Goal: Task Accomplishment & Management: Manage account settings

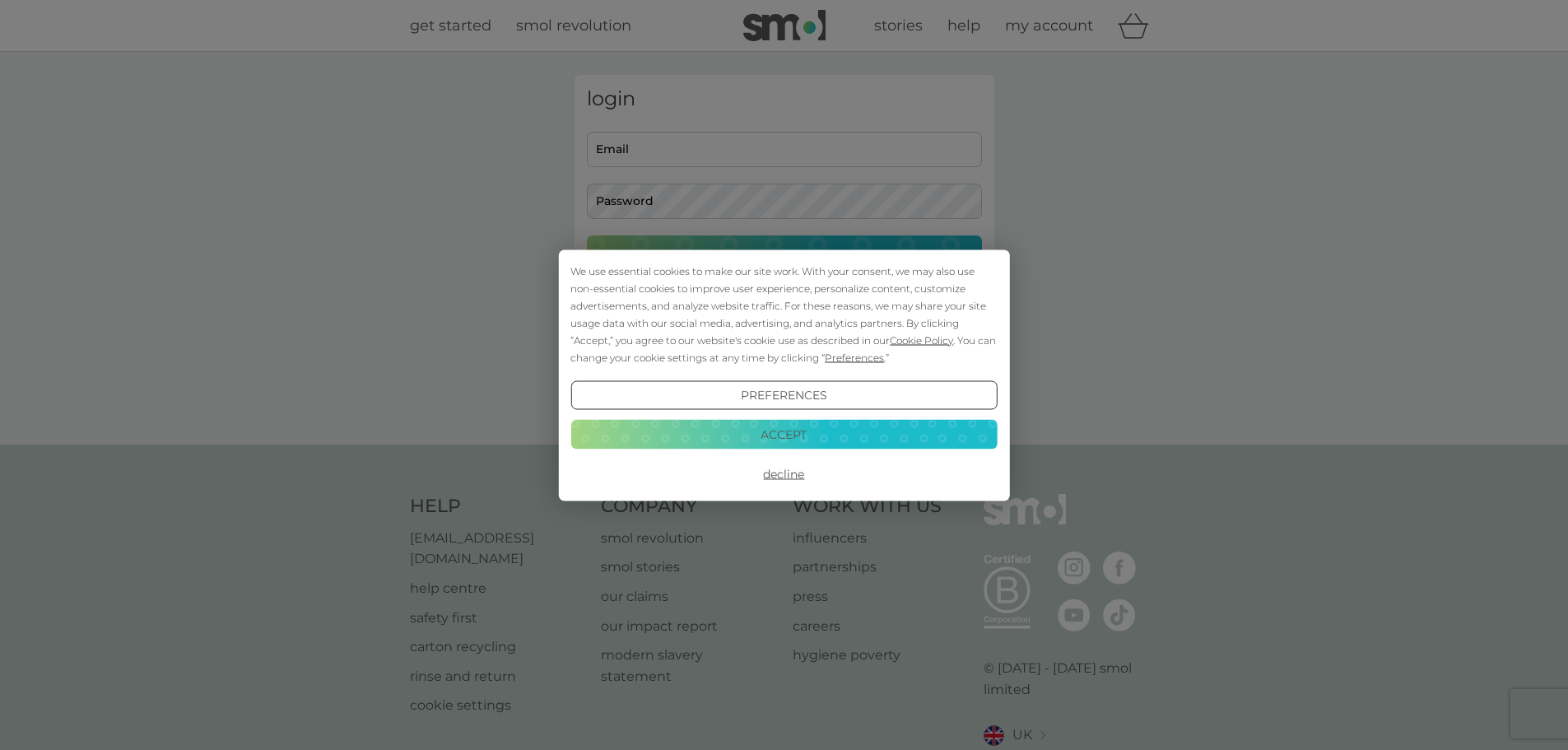
type input "fleurhh@icloud.com"
click at [713, 426] on button "Accept" at bounding box center [784, 434] width 427 height 30
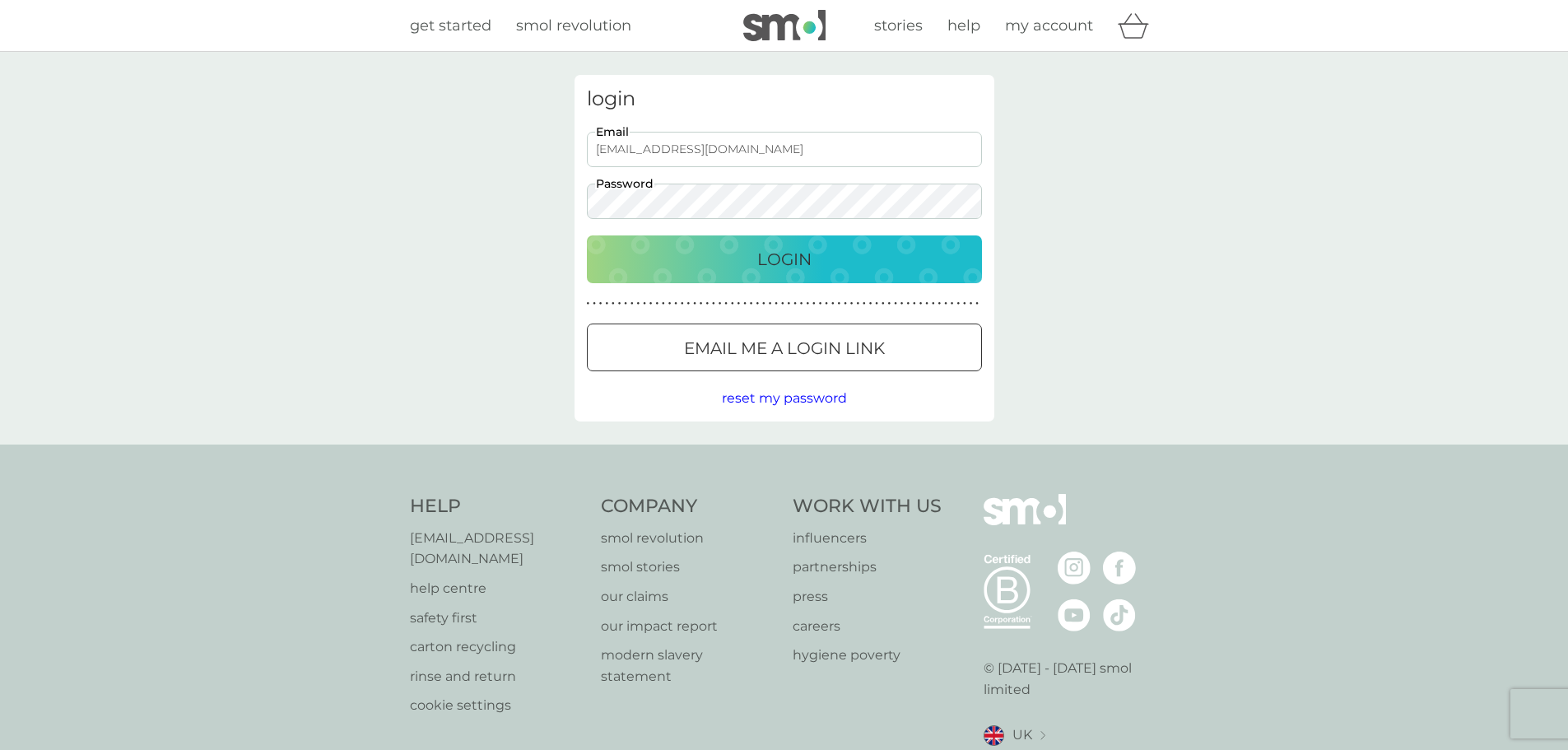
click at [757, 269] on p "Login" at bounding box center [784, 259] width 54 height 26
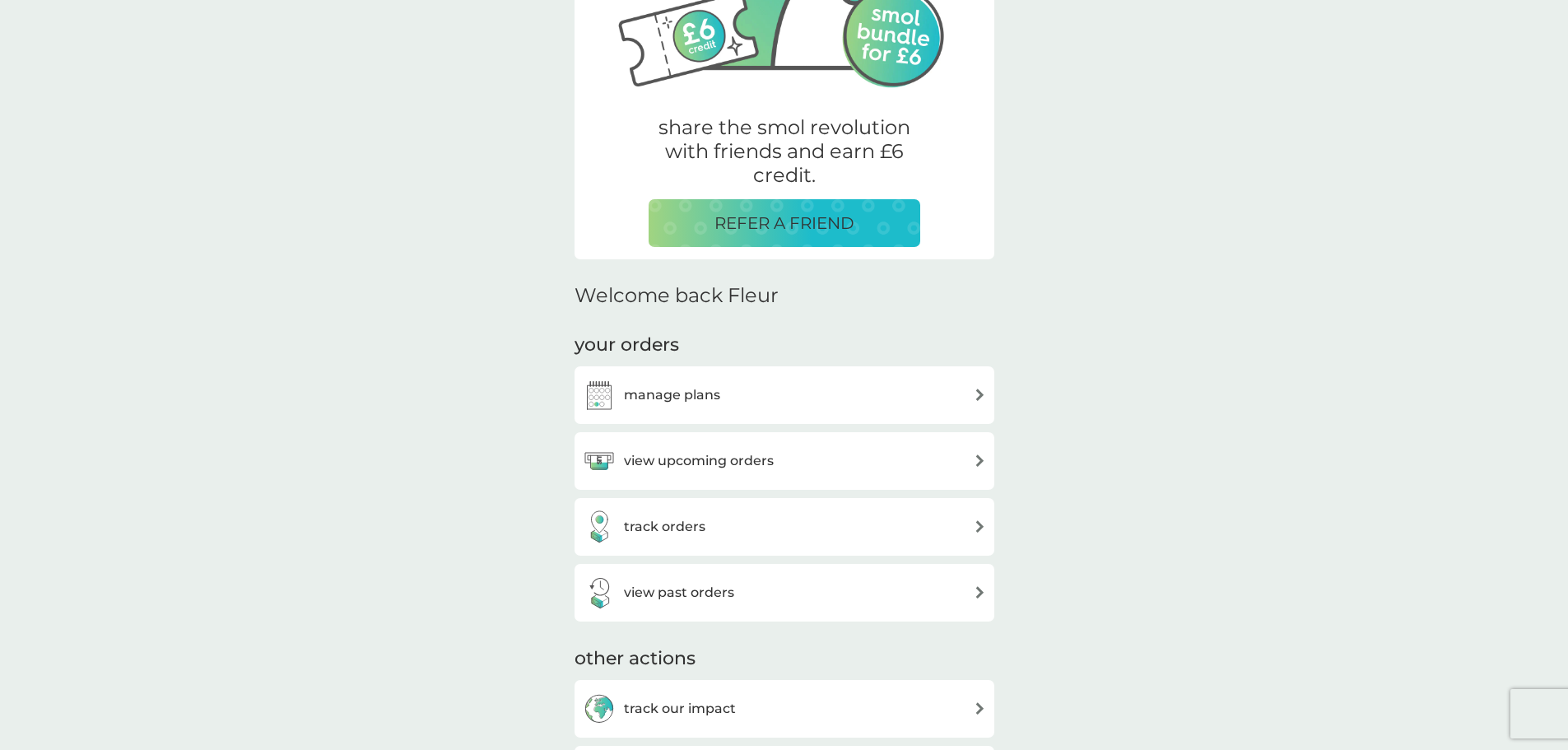
scroll to position [247, 0]
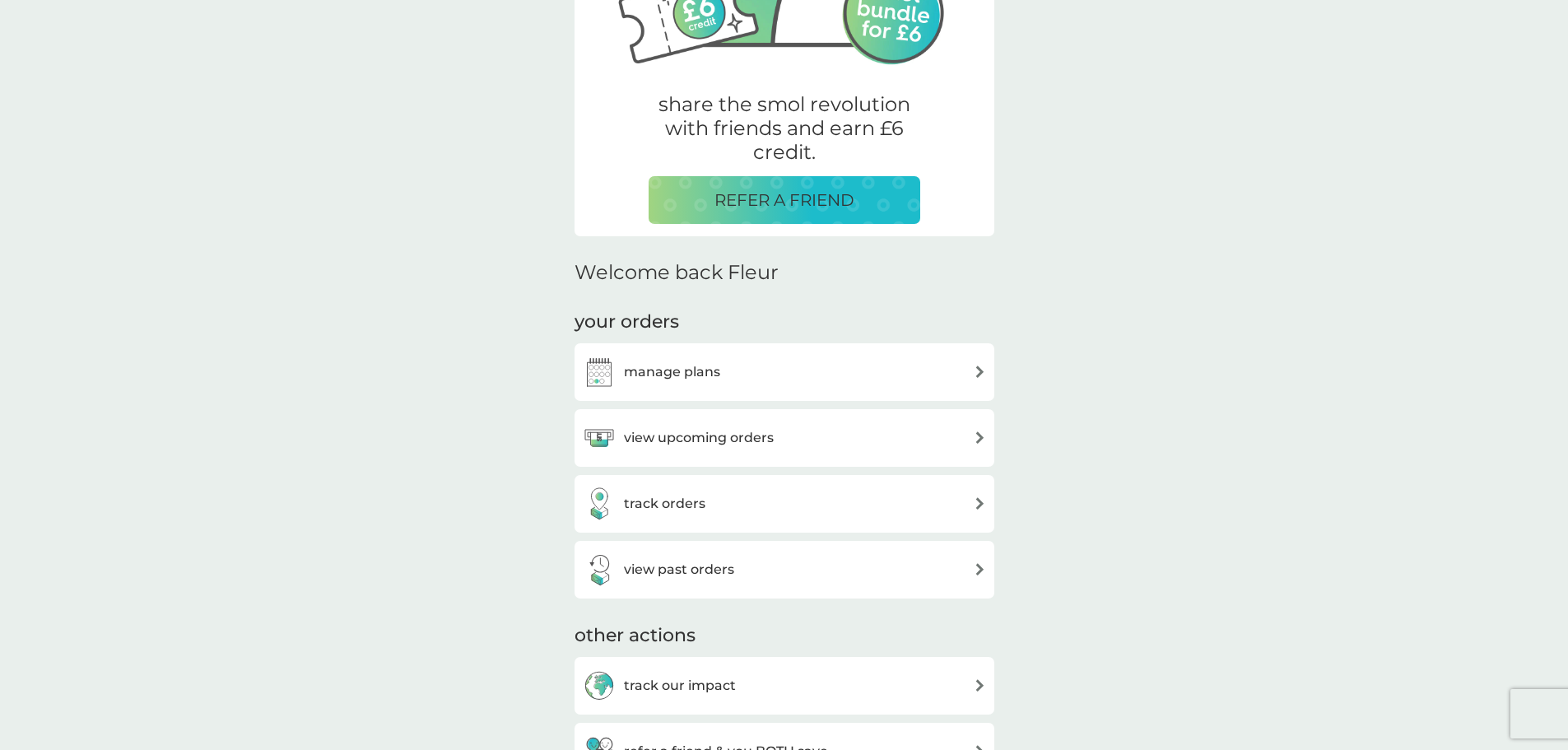
click at [659, 378] on h3 "manage plans" at bounding box center [672, 372] width 96 height 22
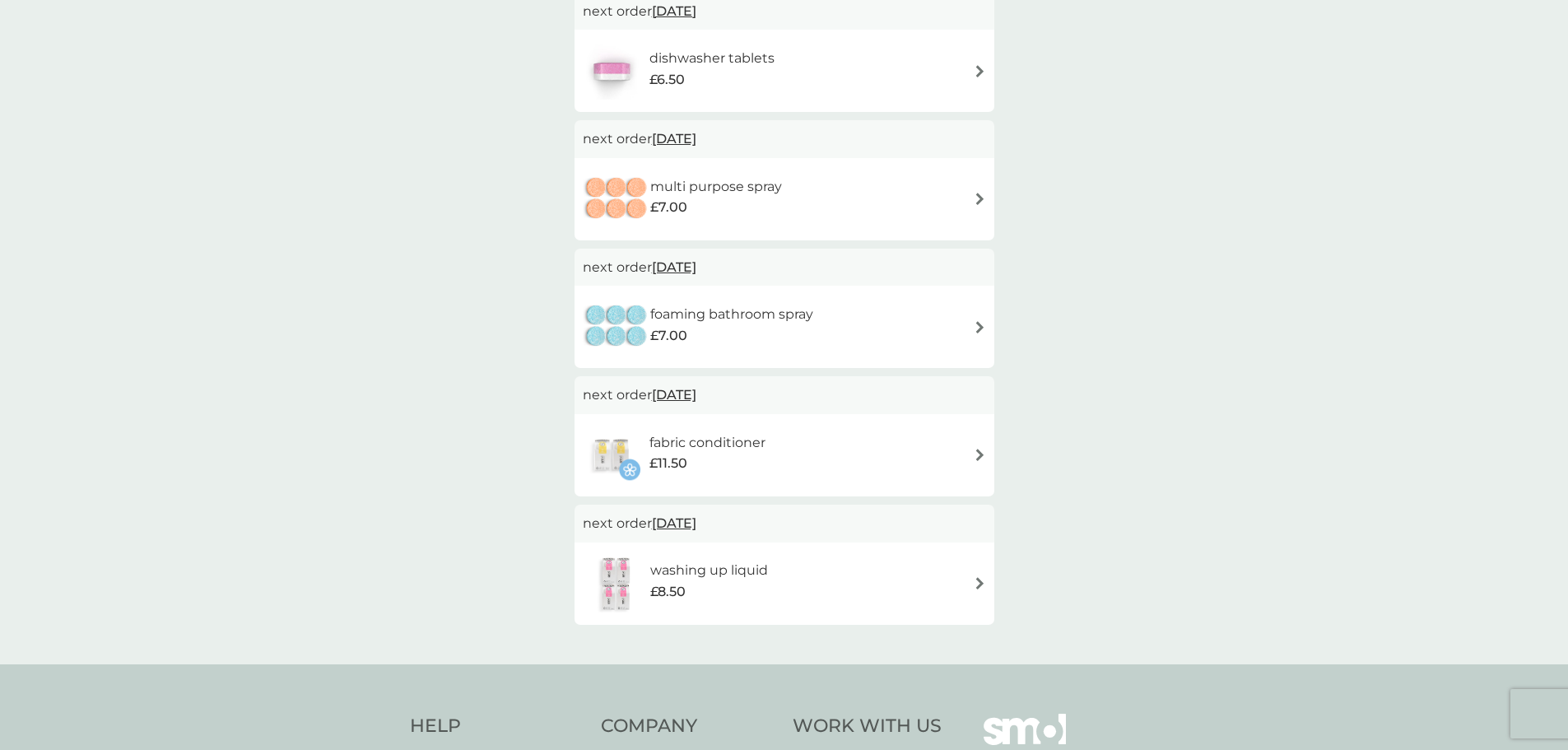
scroll to position [247, 0]
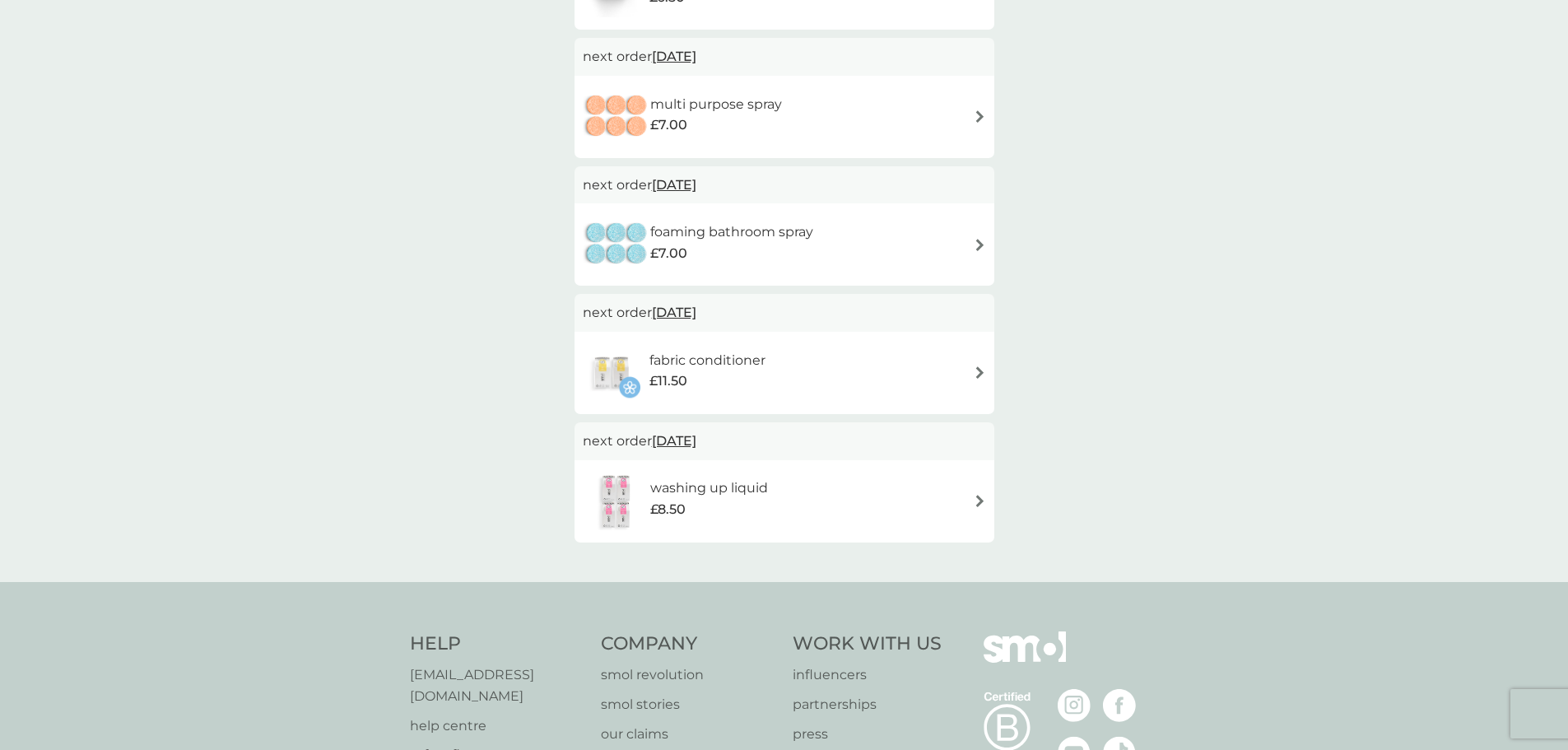
click at [689, 309] on span "[DATE]" at bounding box center [674, 311] width 44 height 32
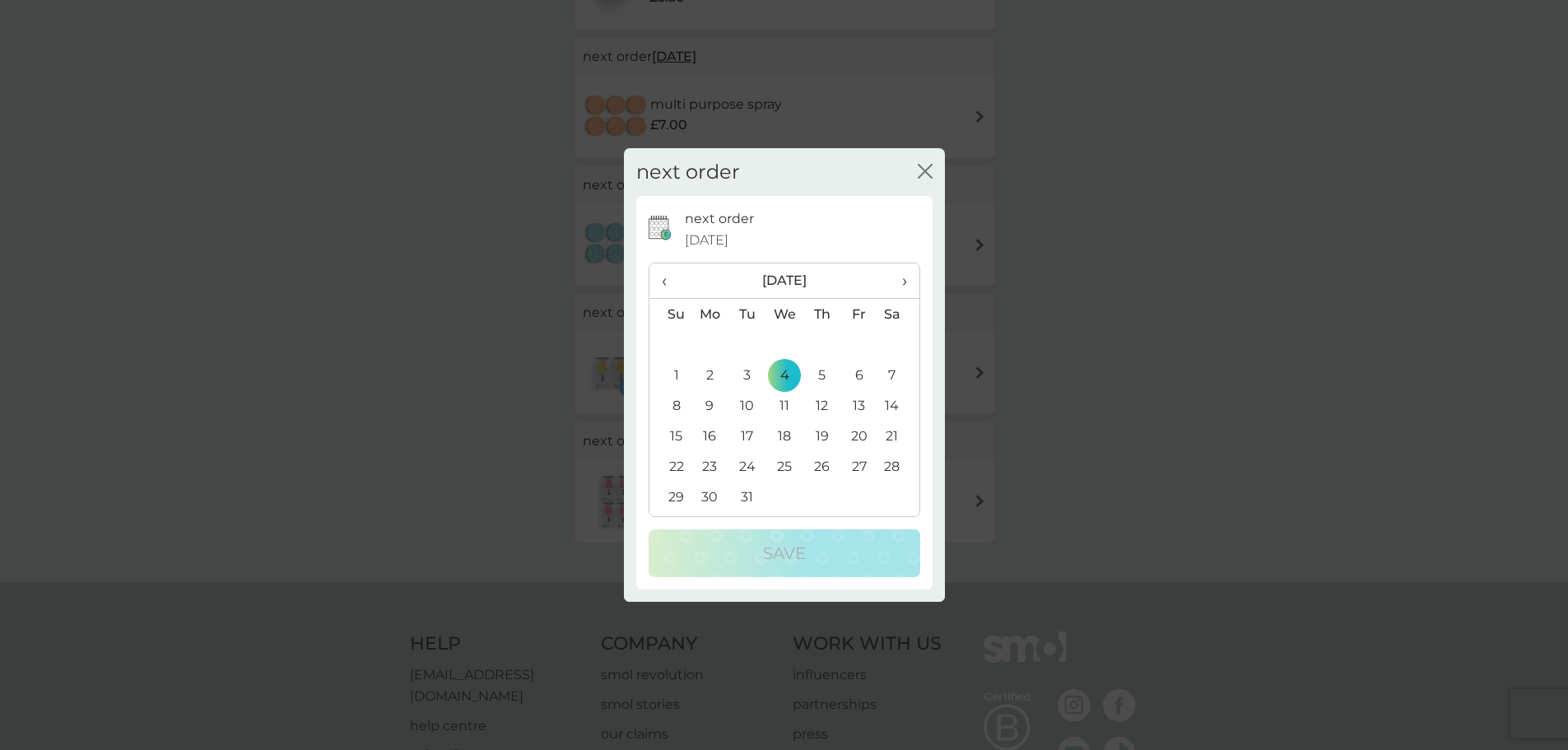
click at [931, 173] on icon "close" at bounding box center [925, 171] width 15 height 15
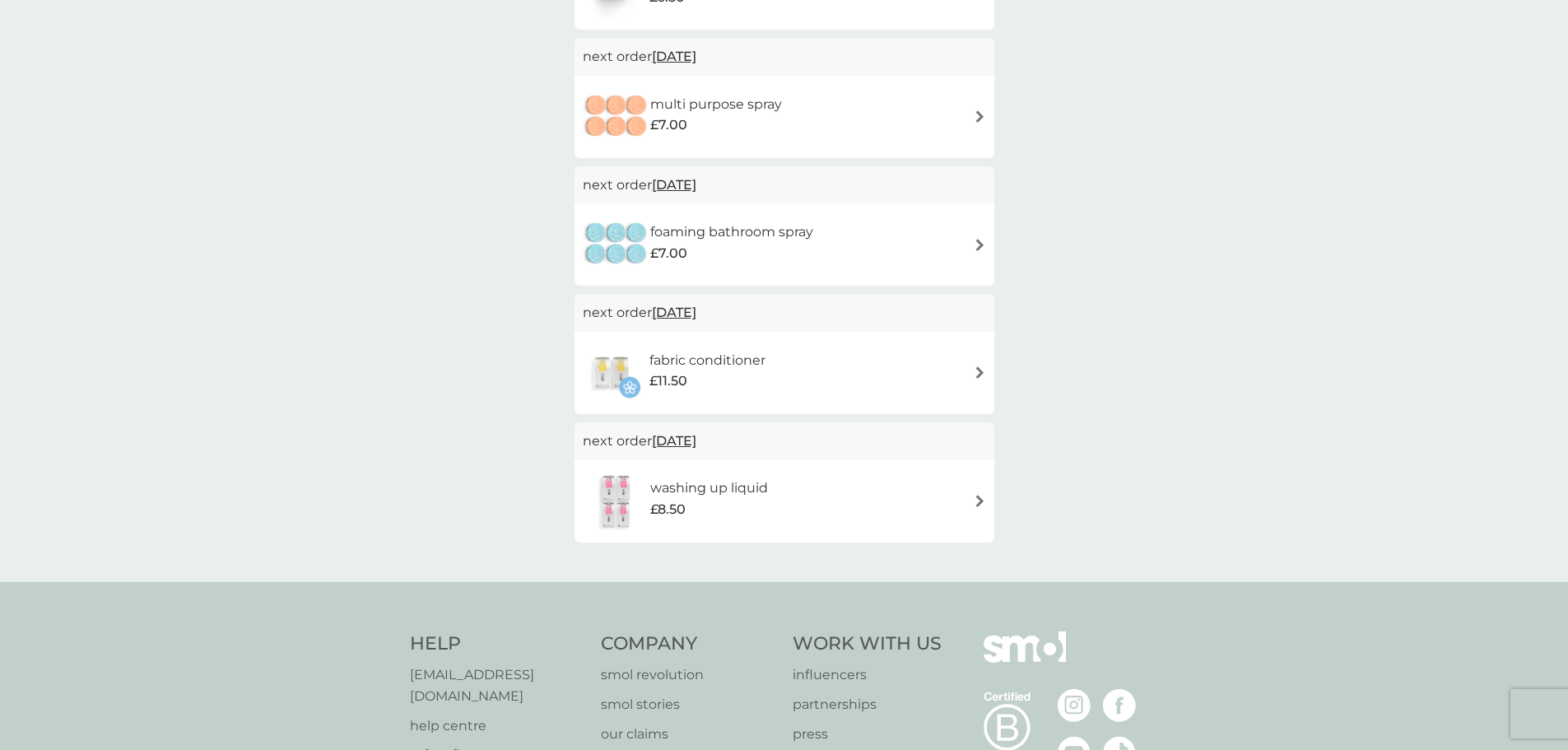
click at [981, 374] on img at bounding box center [980, 372] width 13 height 13
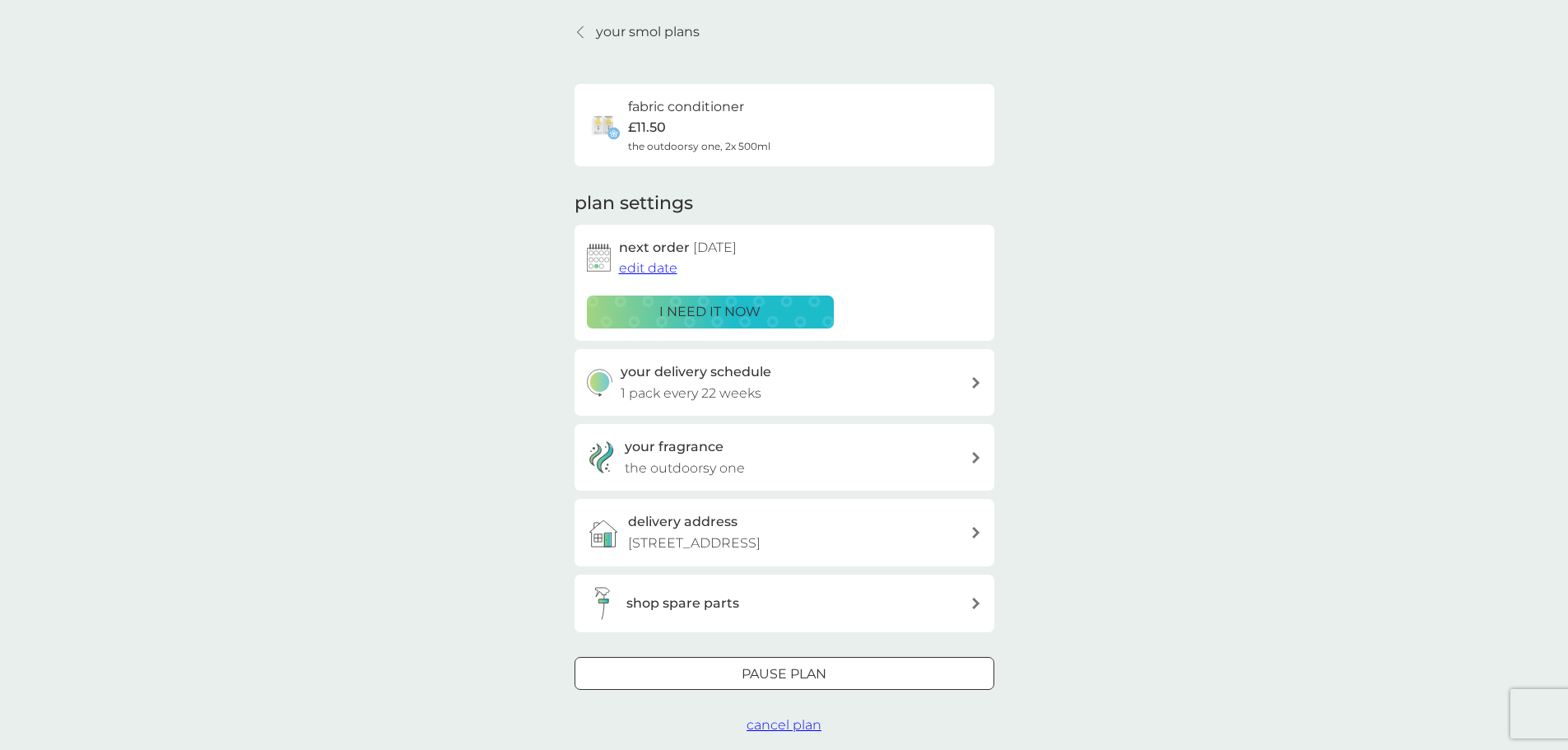
scroll to position [83, 0]
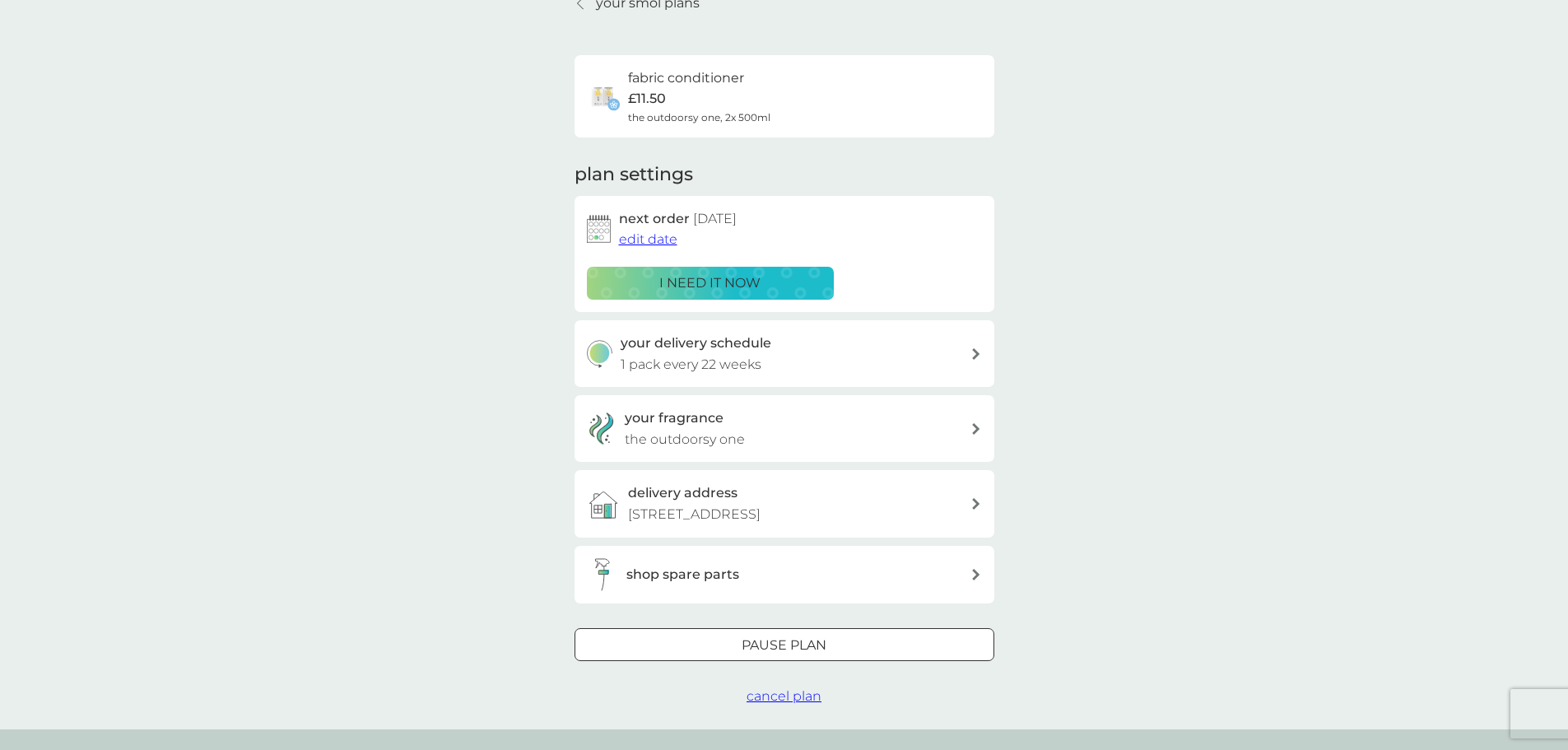
click at [762, 696] on span "cancel plan" at bounding box center [784, 696] width 74 height 15
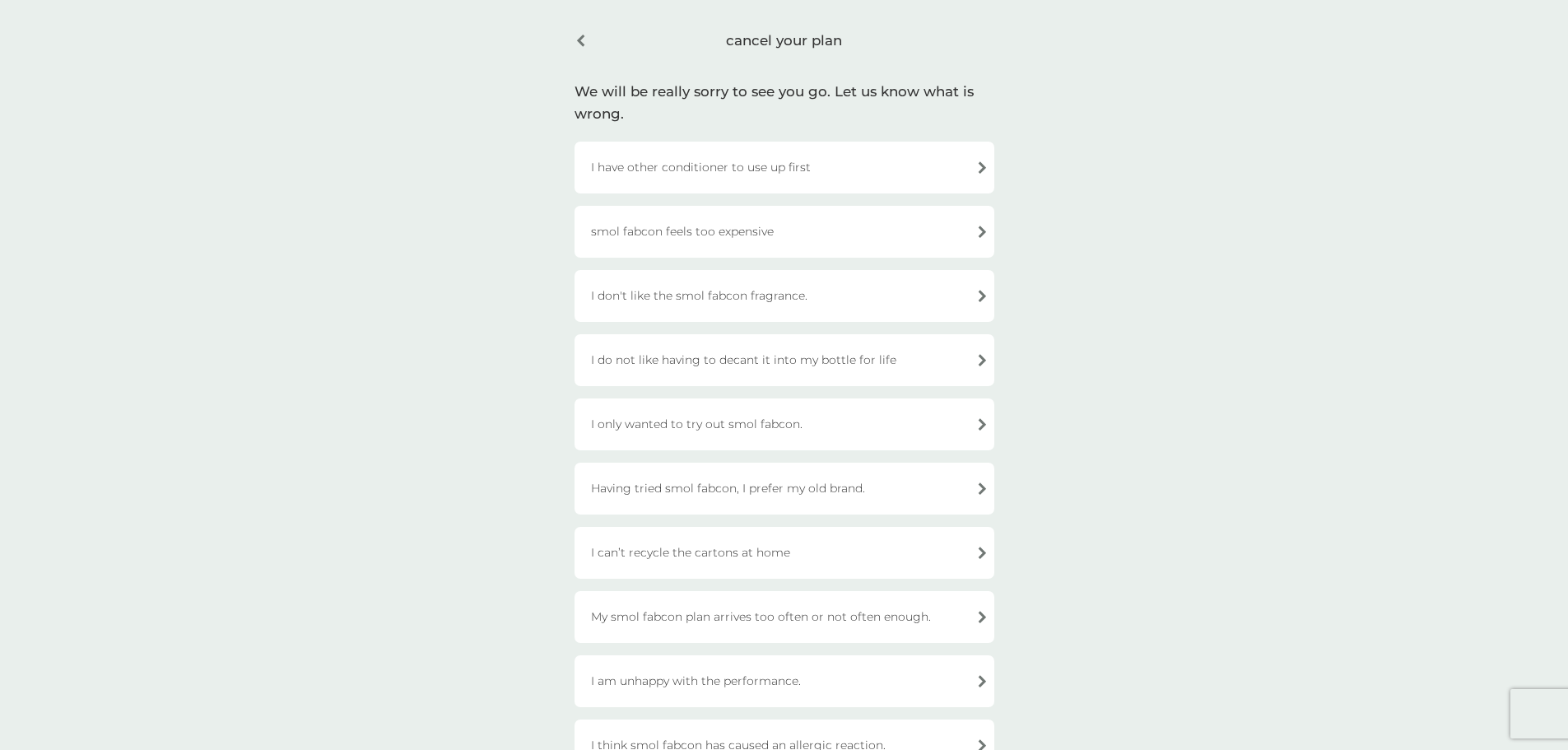
scroll to position [83, 0]
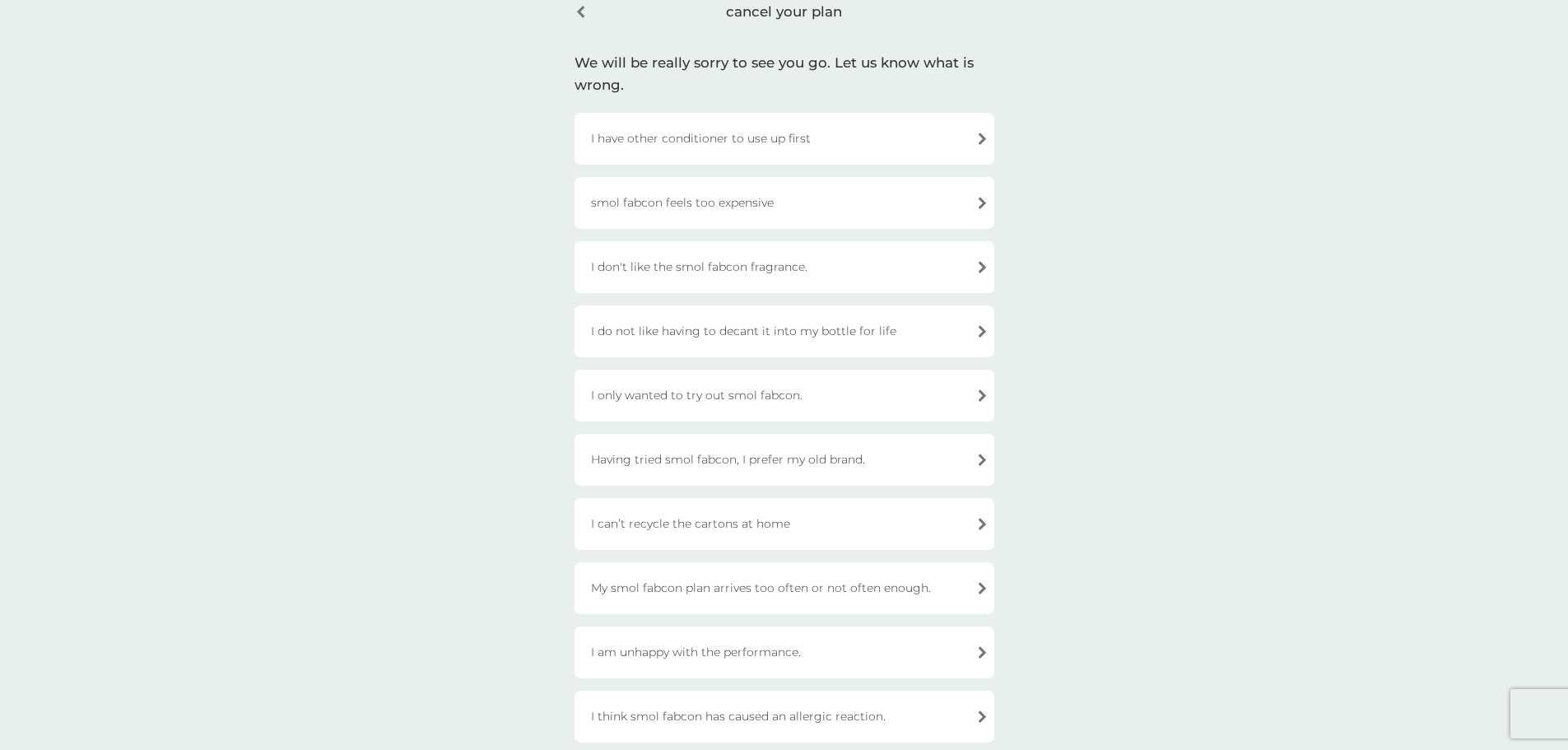
click at [748, 204] on div "smol fabcon feels too expensive" at bounding box center [784, 202] width 419 height 52
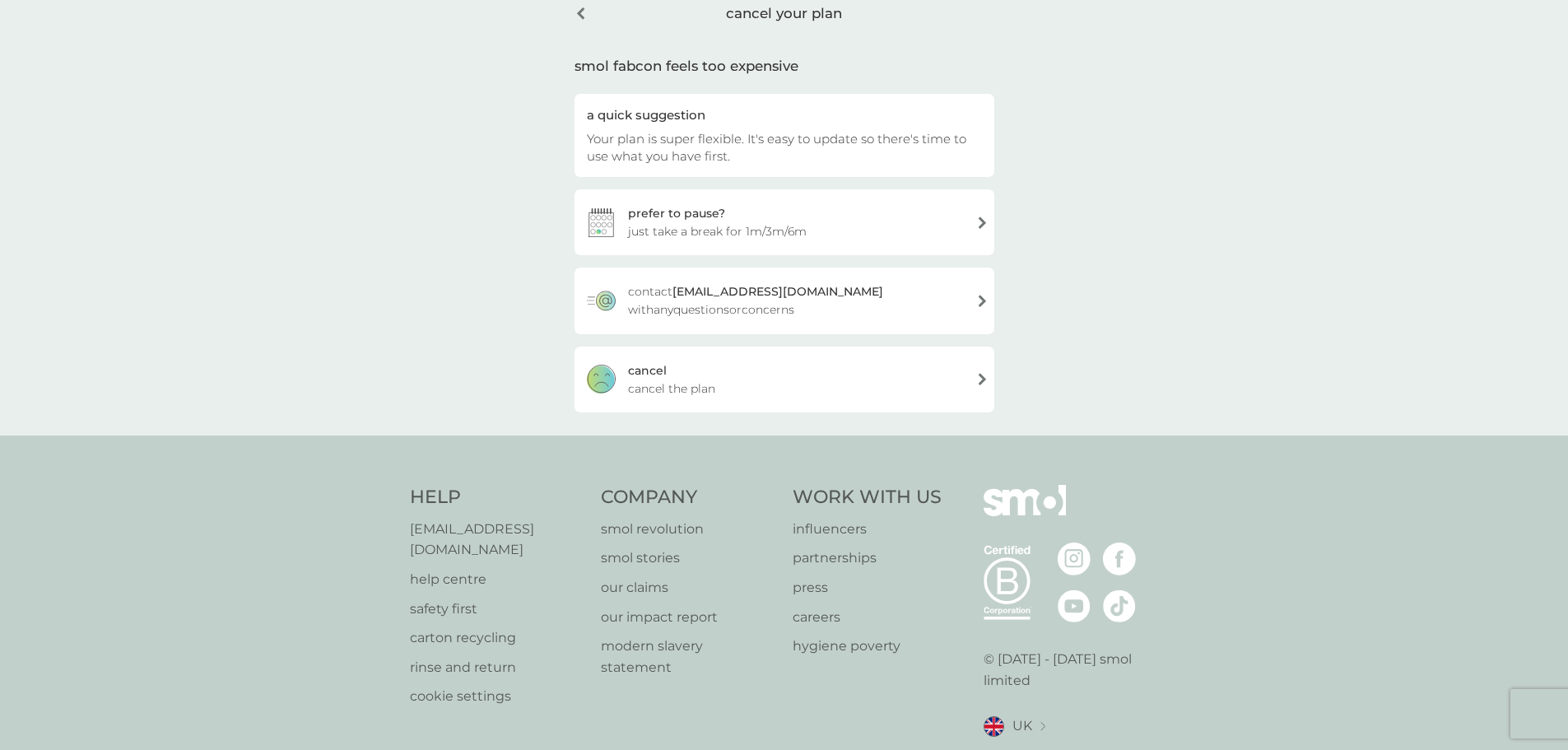
click at [662, 389] on span "cancel the plan" at bounding box center [672, 389] width 87 height 18
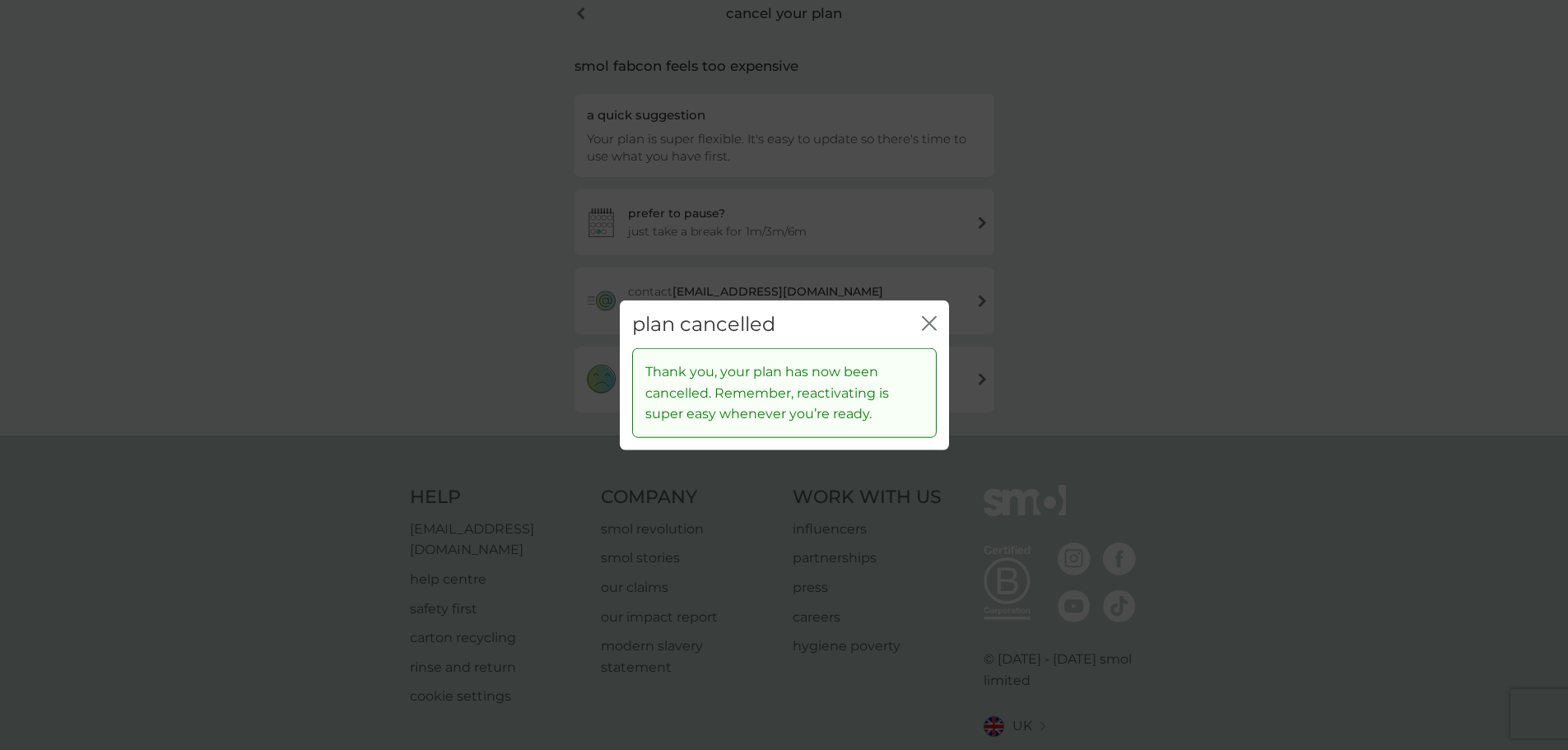
click at [935, 321] on icon "close" at bounding box center [929, 322] width 15 height 15
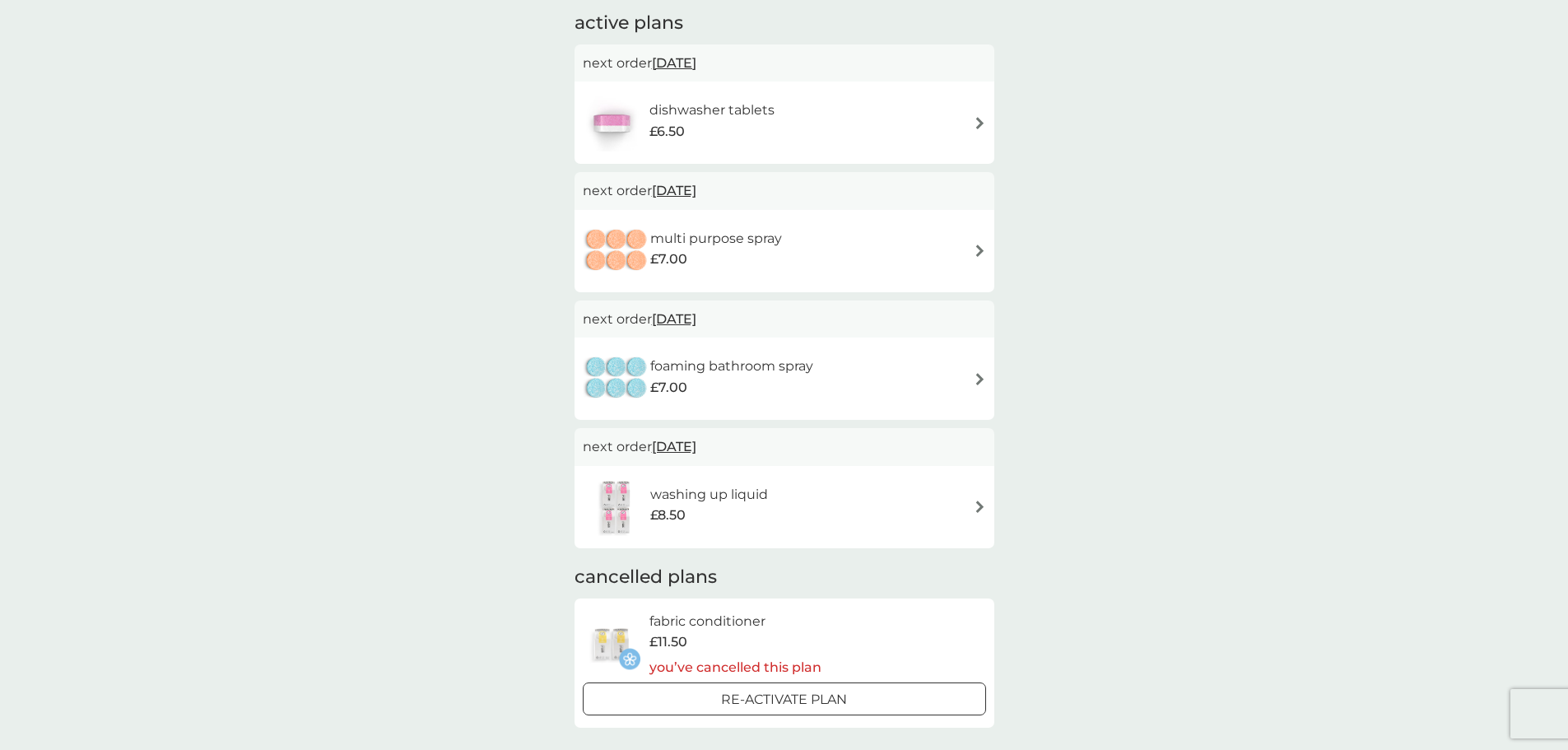
scroll to position [164, 0]
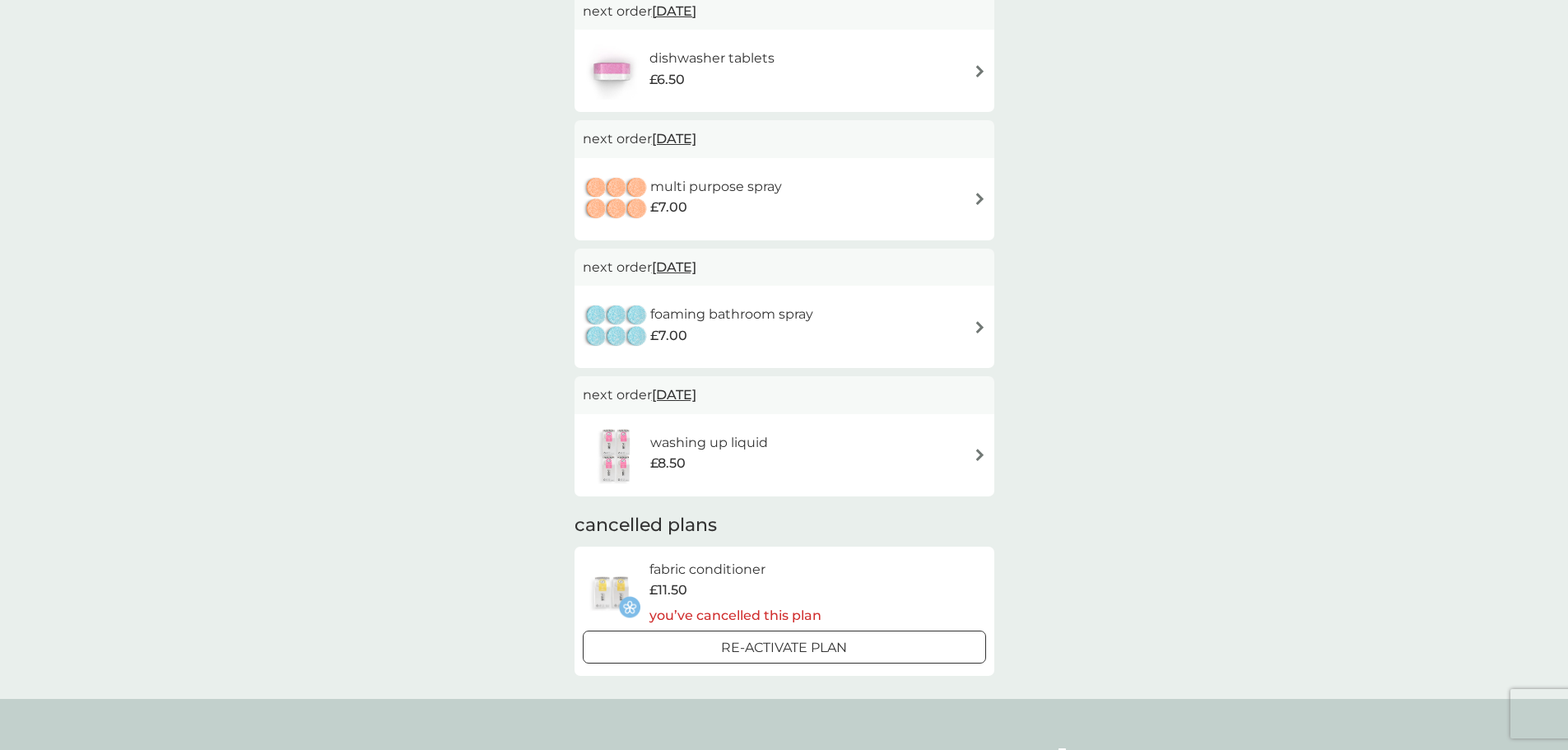
click at [982, 330] on img at bounding box center [980, 328] width 13 height 13
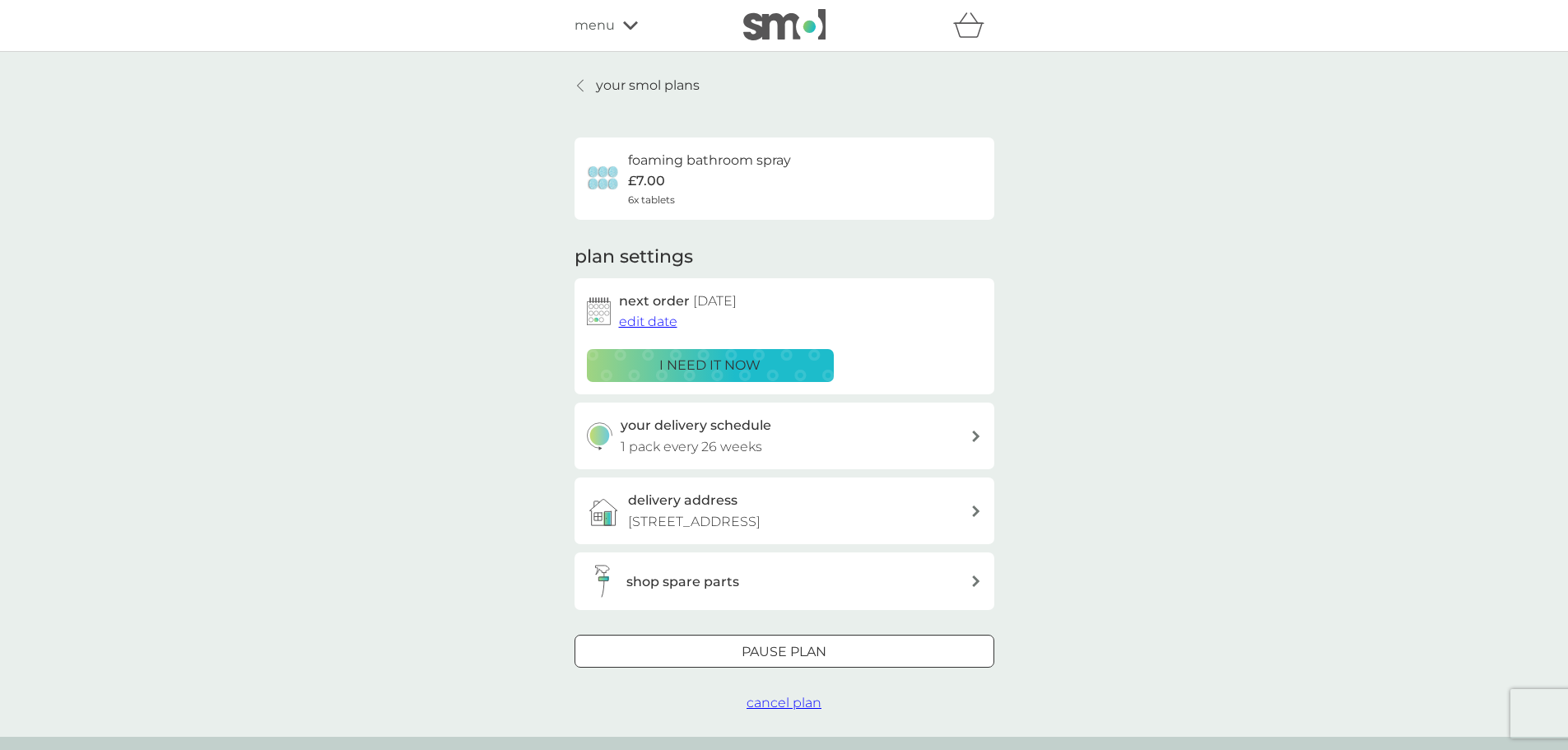
click at [791, 706] on span "cancel plan" at bounding box center [784, 702] width 74 height 15
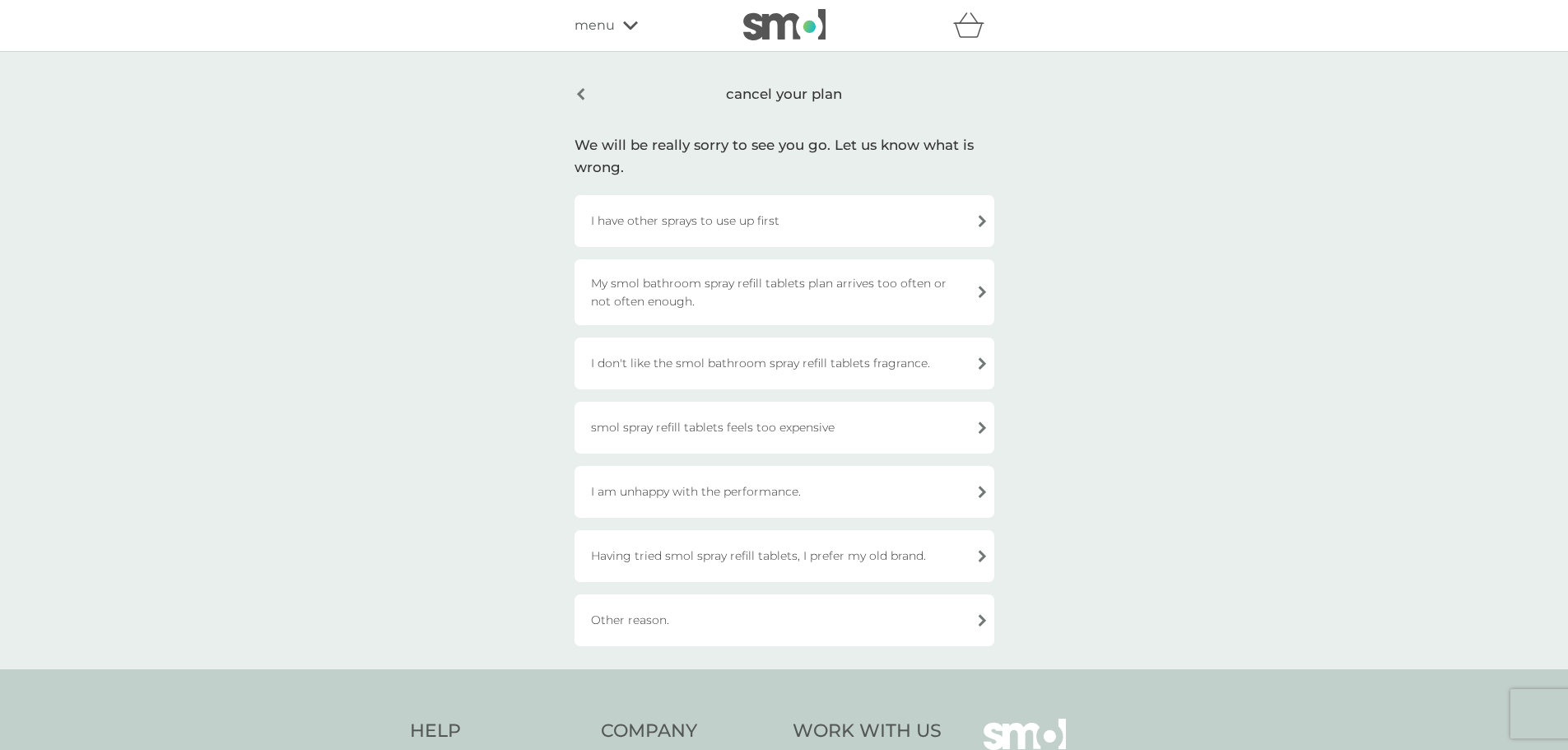
click at [706, 427] on div "smol spray refill tablets feels too expensive" at bounding box center [784, 427] width 419 height 52
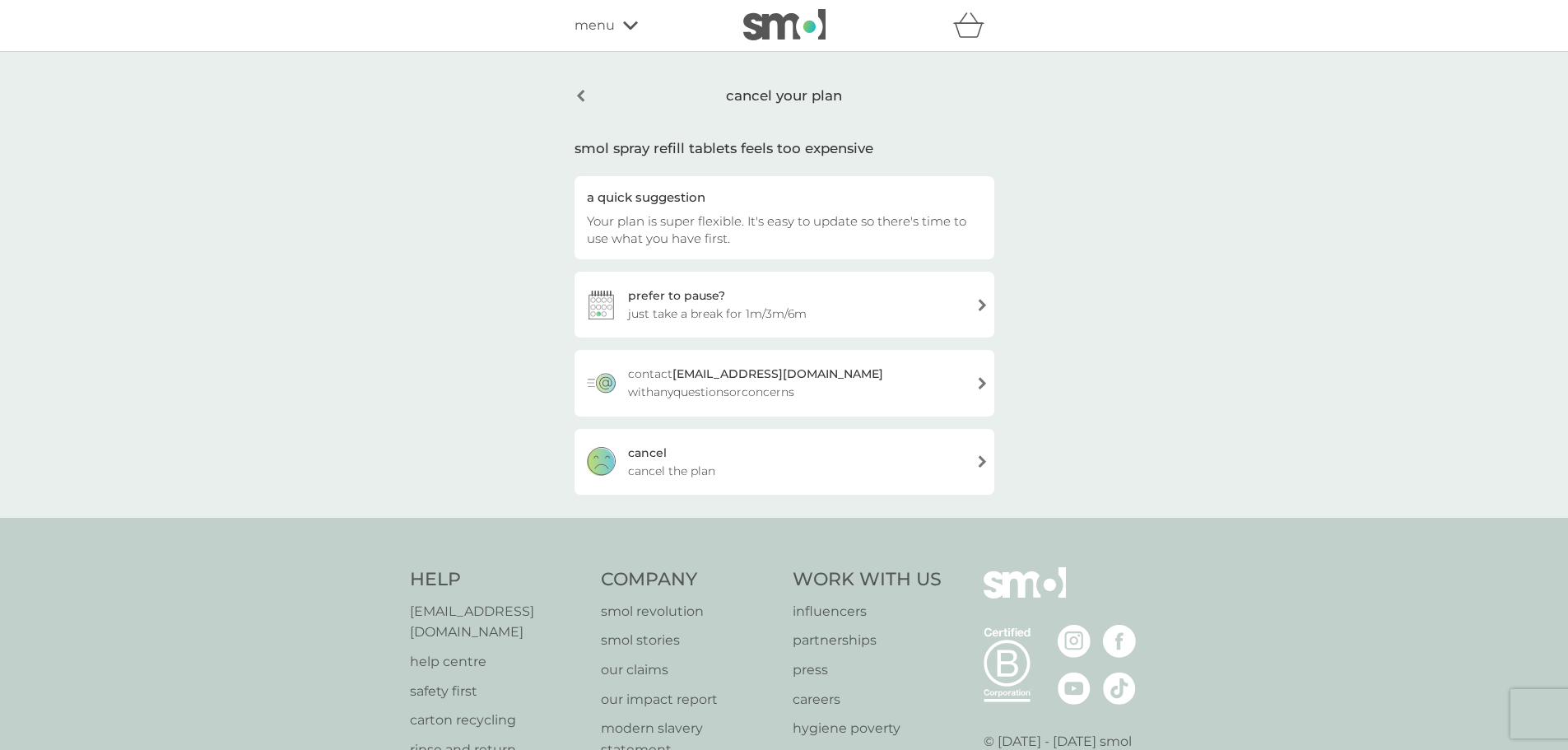
click at [676, 469] on span "cancel the plan" at bounding box center [672, 471] width 87 height 18
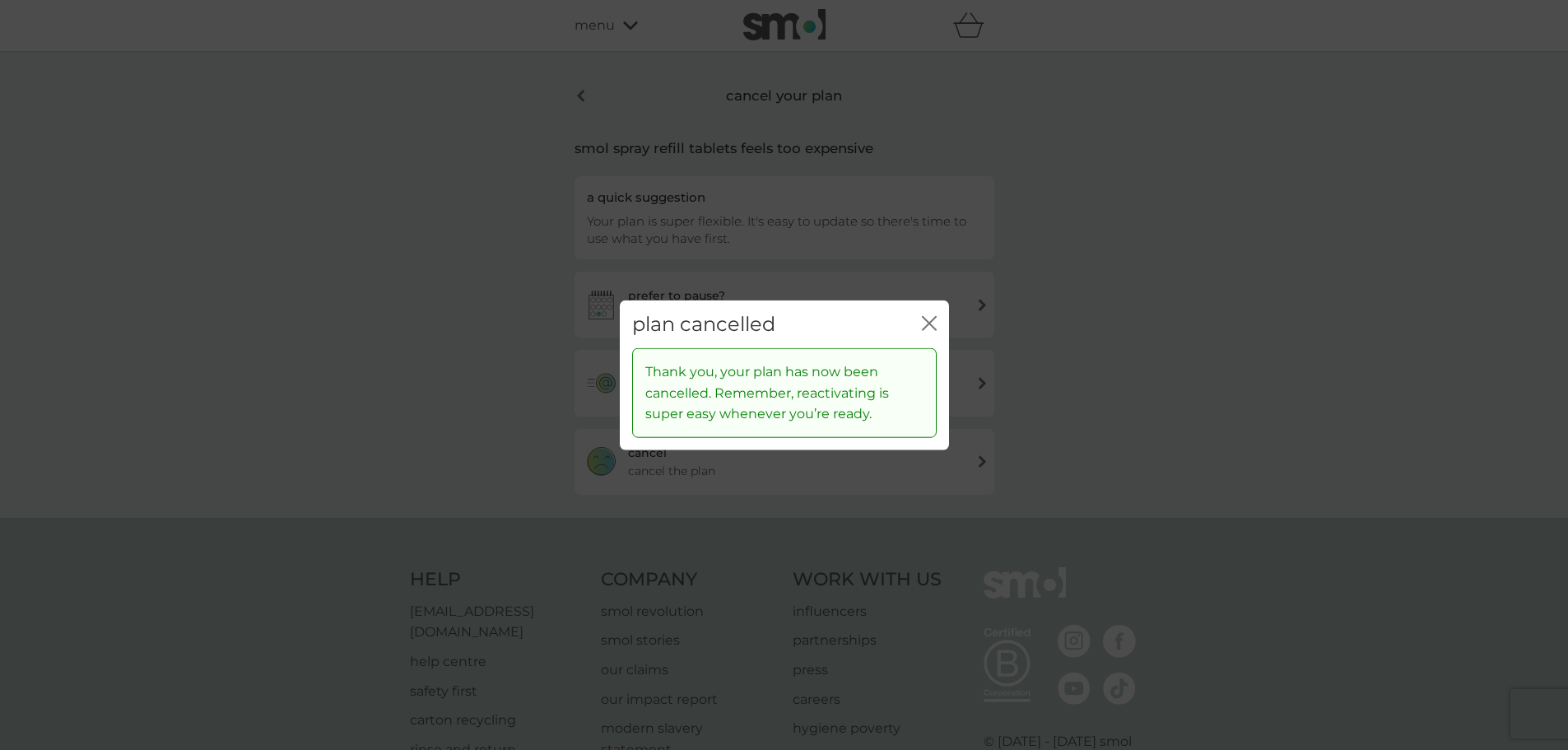
click at [928, 330] on icon "close" at bounding box center [929, 322] width 15 height 15
